Goal: Book appointment/travel/reservation

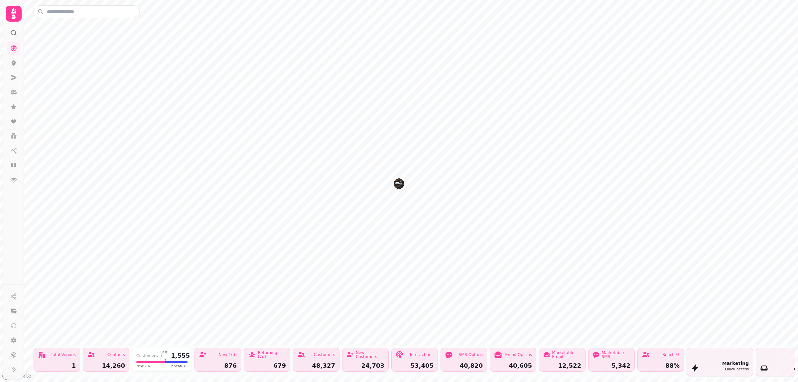
click at [397, 185] on img "The Plough" at bounding box center [399, 183] width 10 height 10
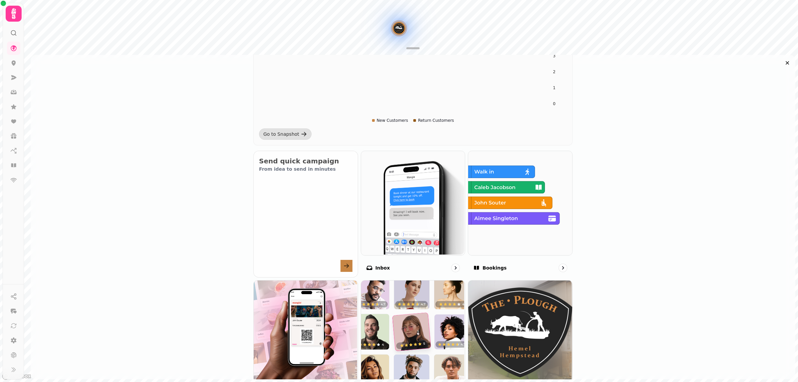
scroll to position [166, 0]
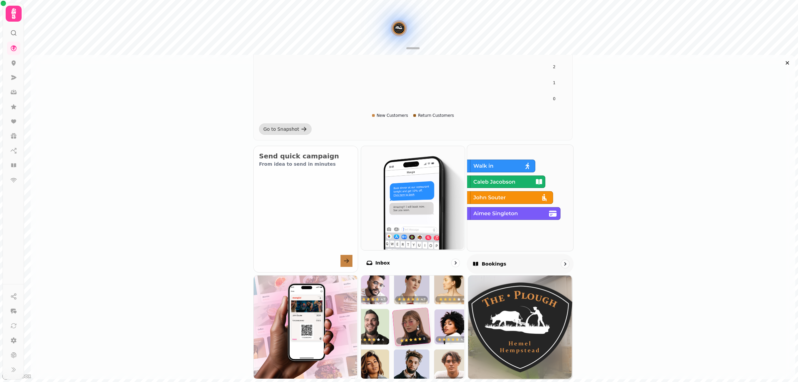
click at [531, 233] on img at bounding box center [520, 197] width 106 height 106
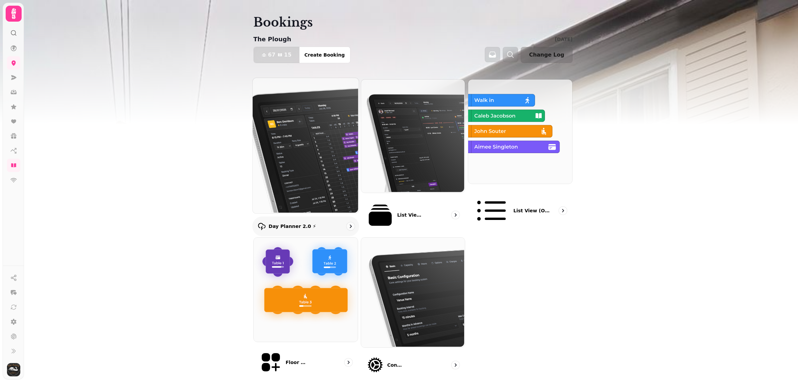
click at [305, 145] on img at bounding box center [305, 144] width 106 height 135
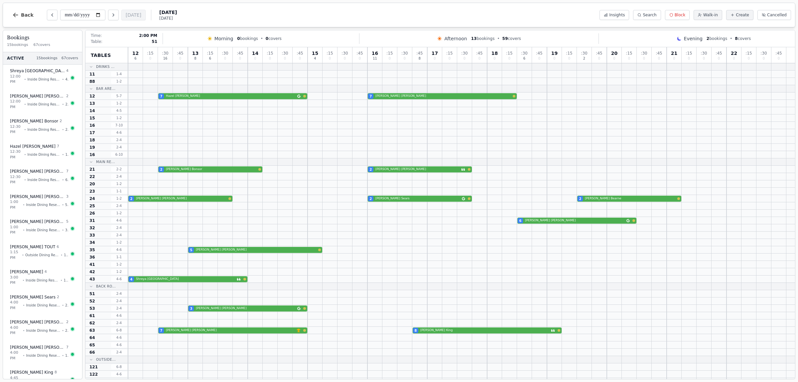
scroll to position [125, 0]
